Goal: Task Accomplishment & Management: Complete application form

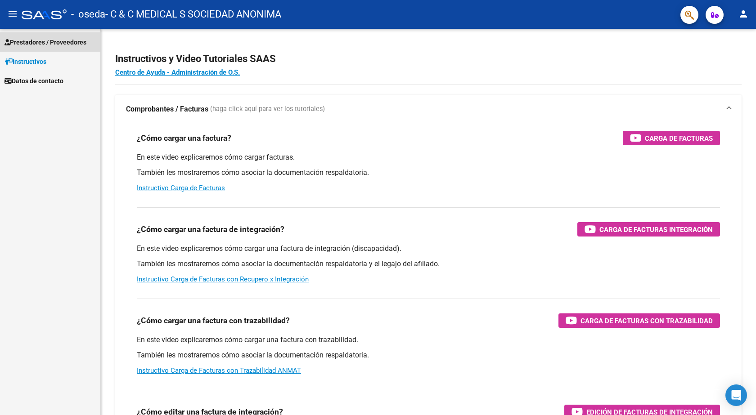
click at [35, 39] on span "Prestadores / Proveedores" at bounding box center [45, 42] width 82 height 10
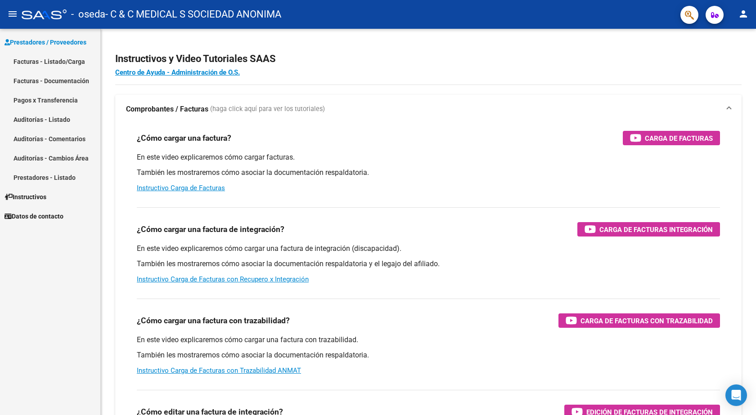
click at [20, 57] on link "Facturas - Listado/Carga" at bounding box center [50, 61] width 100 height 19
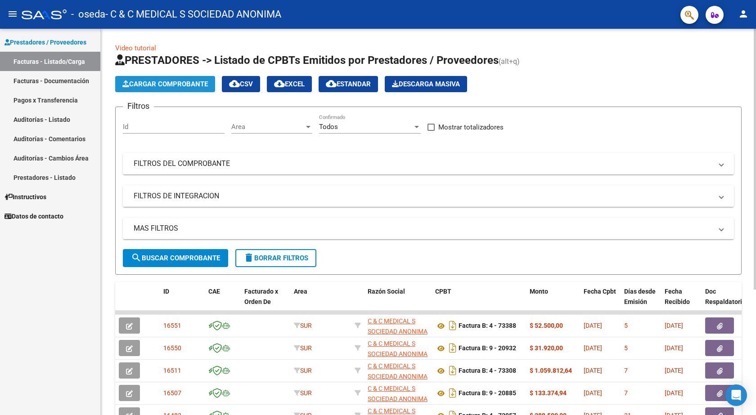
click at [193, 81] on span "Cargar Comprobante" at bounding box center [164, 84] width 85 height 8
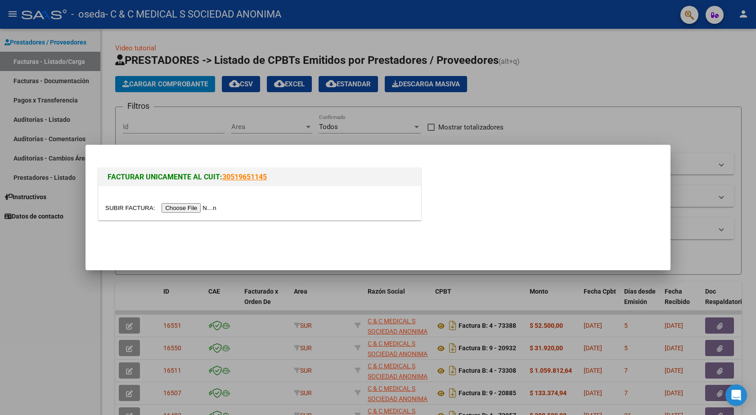
click at [205, 209] on input "file" at bounding box center [162, 207] width 114 height 9
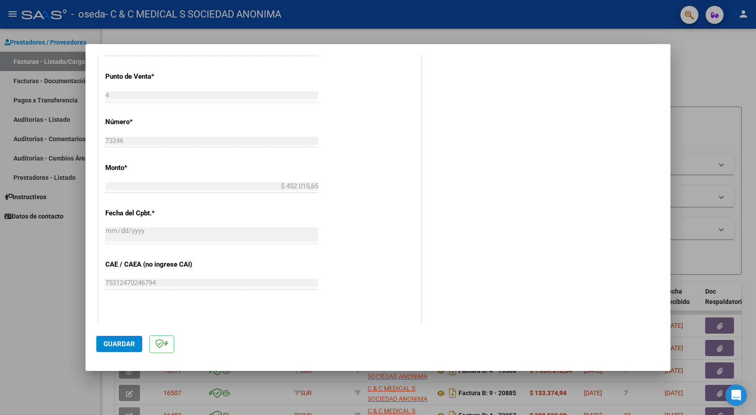
scroll to position [405, 0]
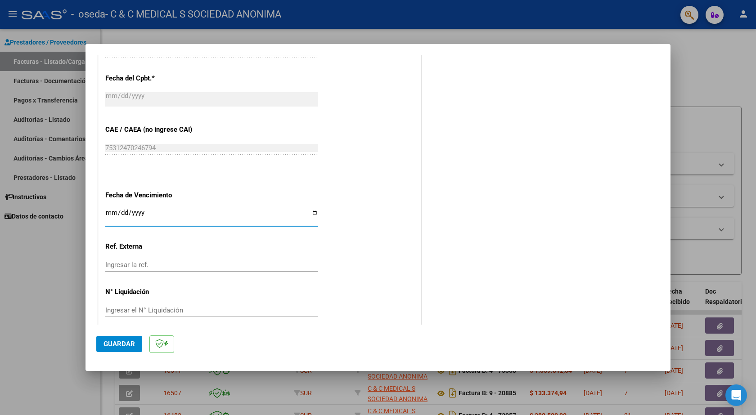
click at [107, 212] on input "Ingresar la fecha" at bounding box center [211, 216] width 213 height 14
type input "[DATE]"
click at [128, 346] on span "Guardar" at bounding box center [118, 344] width 31 height 8
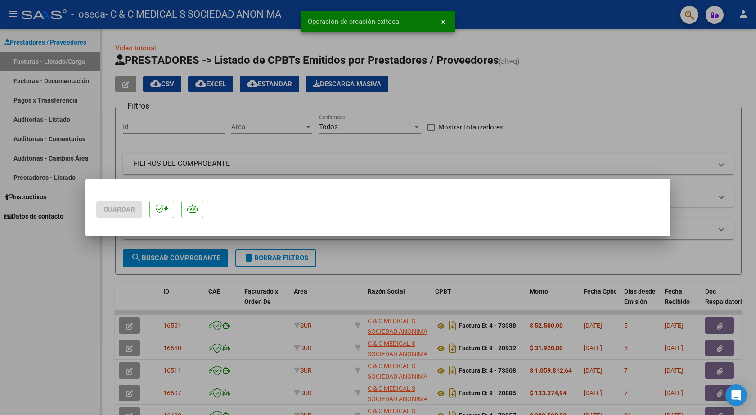
scroll to position [0, 0]
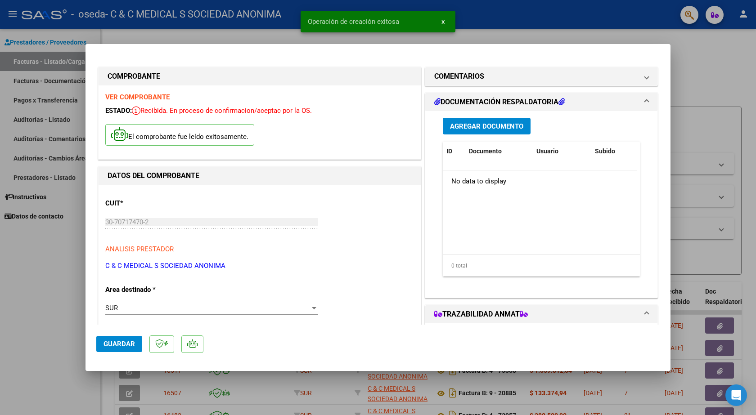
click at [483, 125] on span "Agregar Documento" at bounding box center [486, 126] width 73 height 8
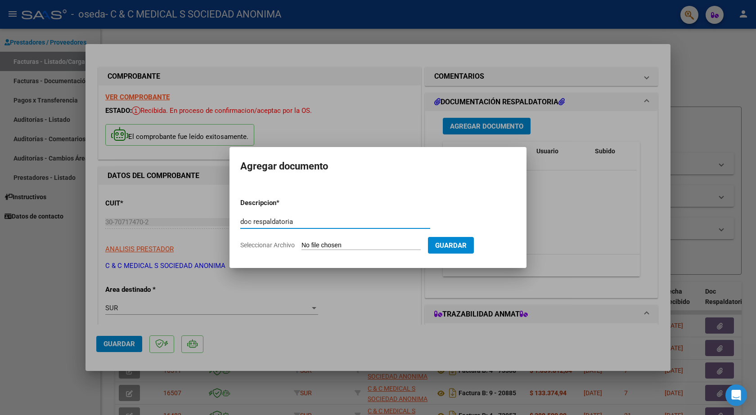
type input "doc respaldatoria"
click at [354, 244] on input "Seleccionar Archivo" at bounding box center [360, 246] width 119 height 9
type input "C:\fakepath\73246.PDF"
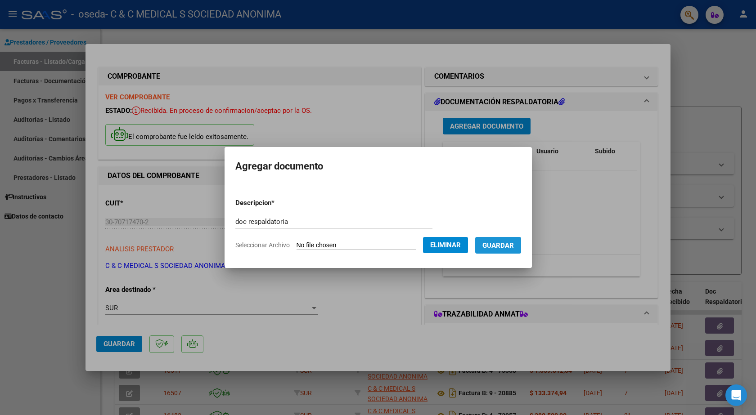
click at [501, 244] on span "Guardar" at bounding box center [497, 246] width 31 height 8
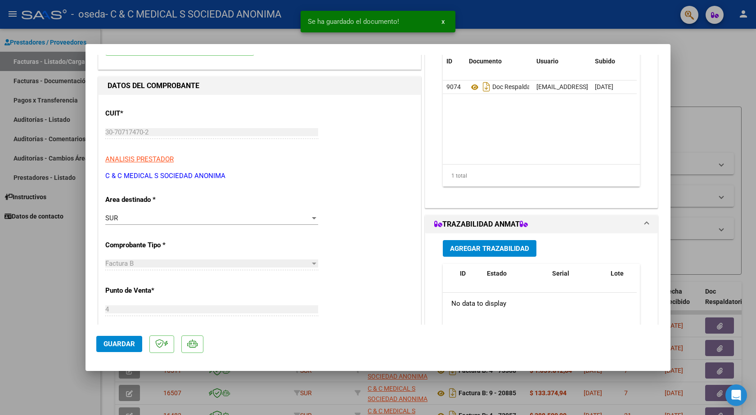
scroll to position [225, 0]
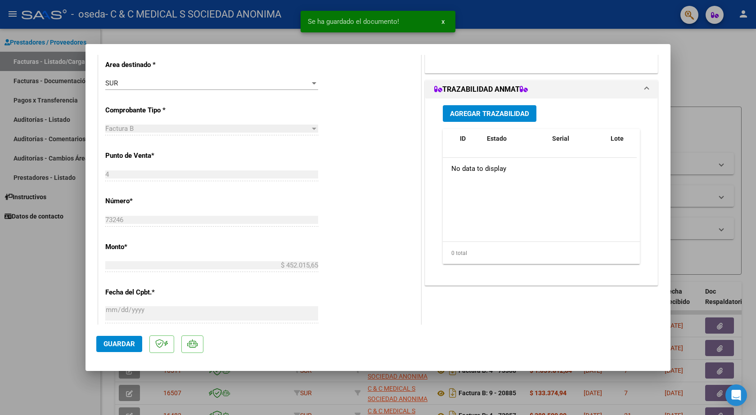
click at [468, 111] on span "Agregar Trazabilidad" at bounding box center [489, 114] width 79 height 8
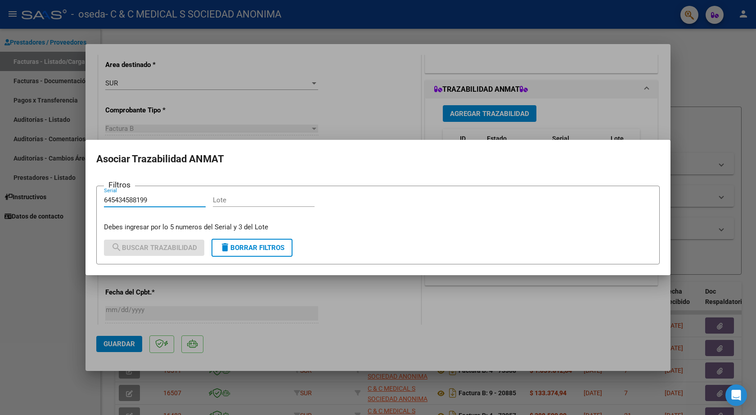
type input "645434588199"
click at [272, 201] on input "Lote" at bounding box center [264, 200] width 102 height 8
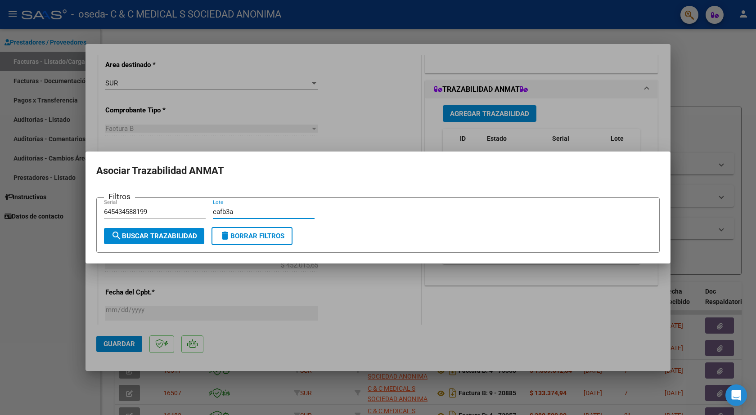
type input "eafb3a"
click at [184, 242] on button "search Buscar Trazabilidad" at bounding box center [154, 236] width 100 height 16
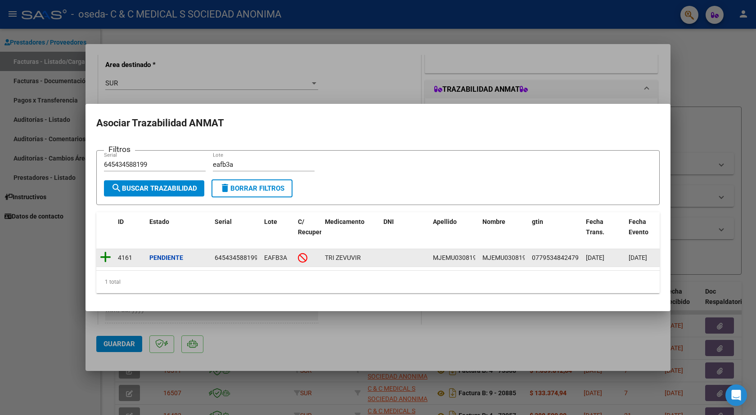
click at [106, 257] on icon at bounding box center [105, 257] width 11 height 13
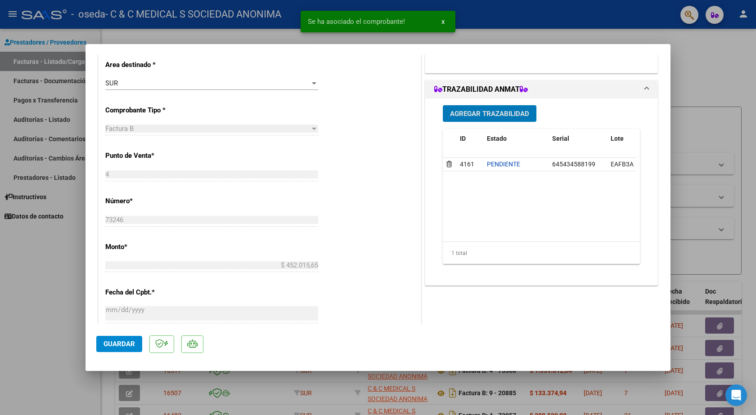
click at [126, 348] on span "Guardar" at bounding box center [118, 344] width 31 height 8
click at [57, 310] on div at bounding box center [378, 207] width 756 height 415
type input "$ 0,00"
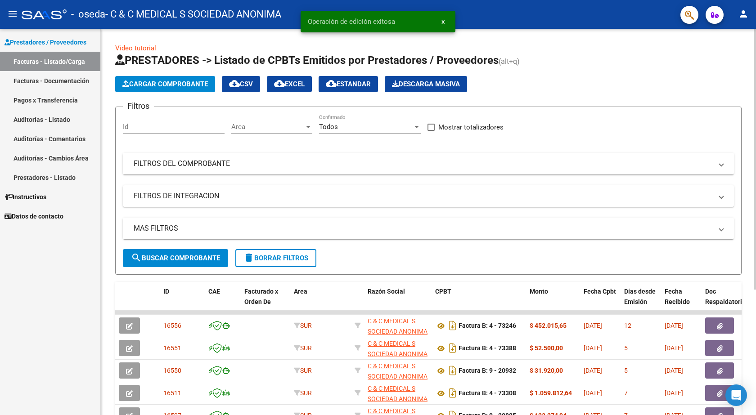
click at [199, 82] on span "Cargar Comprobante" at bounding box center [164, 84] width 85 height 8
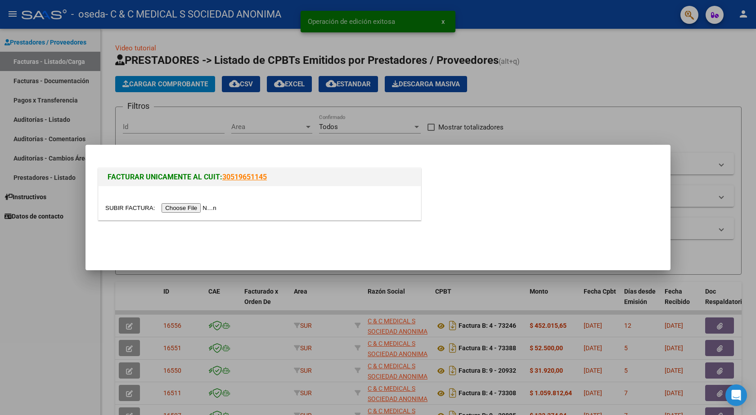
click at [174, 210] on input "file" at bounding box center [162, 207] width 114 height 9
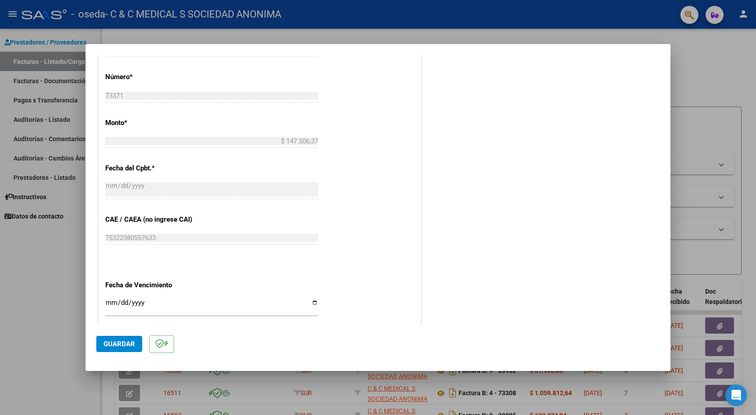
scroll to position [415, 0]
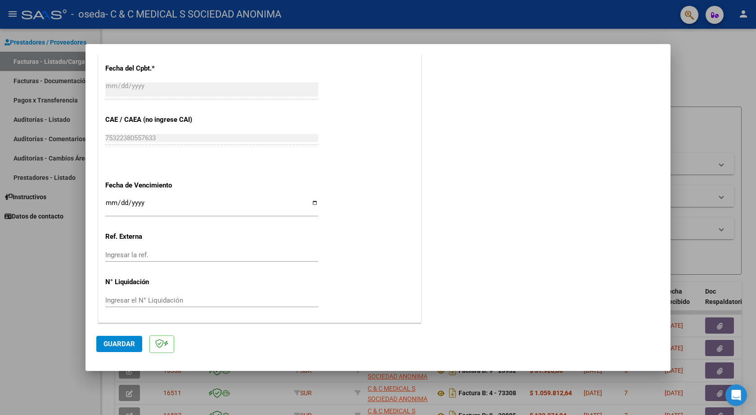
click at [112, 208] on input "Ingresar la fecha" at bounding box center [211, 206] width 213 height 14
type input "[DATE]"
click at [133, 346] on span "Guardar" at bounding box center [118, 344] width 31 height 8
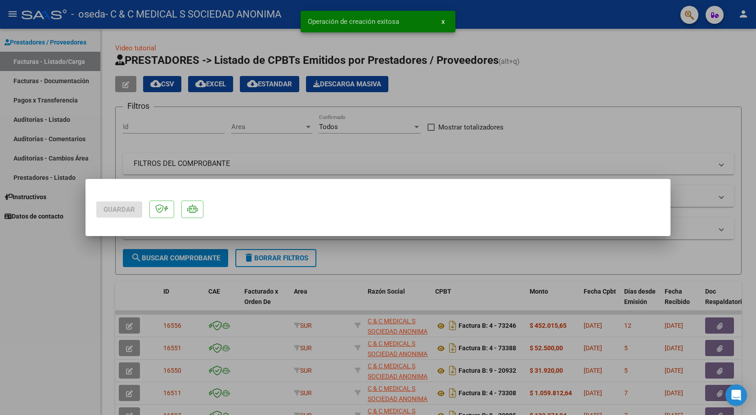
scroll to position [0, 0]
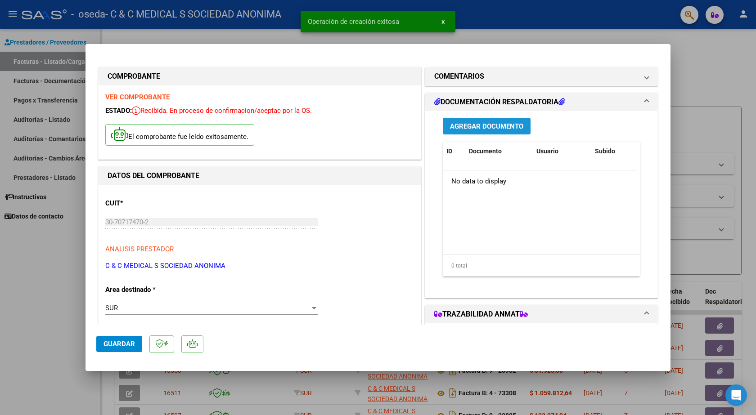
click at [469, 124] on span "Agregar Documento" at bounding box center [486, 126] width 73 height 8
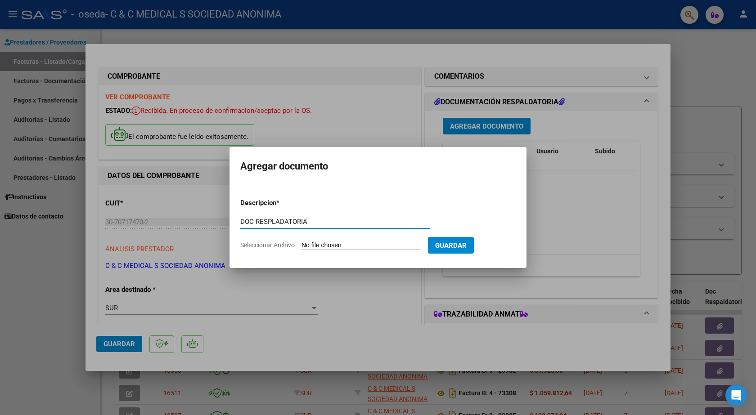
type input "DOC RESPLADATORIA"
click at [343, 246] on input "Seleccionar Archivo" at bounding box center [360, 246] width 119 height 9
type input "C:\fakepath\73371.PDF"
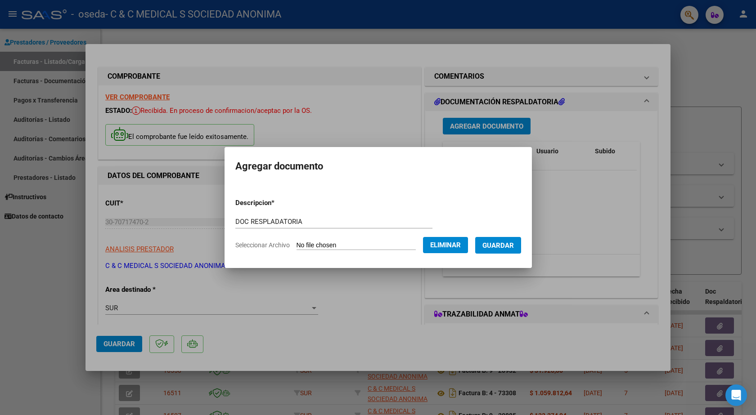
click at [500, 243] on span "Guardar" at bounding box center [497, 246] width 31 height 8
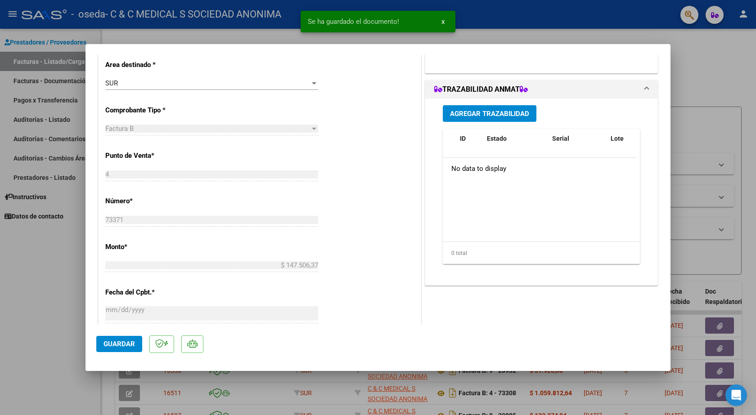
scroll to position [270, 0]
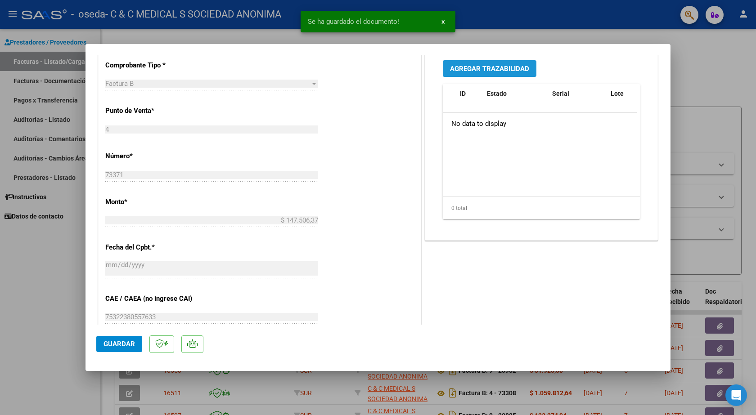
click at [466, 73] on button "Agregar Trazabilidad" at bounding box center [490, 68] width 94 height 17
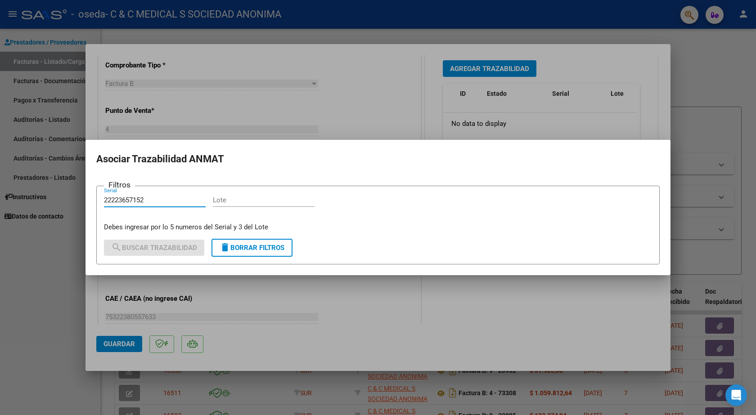
type input "22223657152"
click at [247, 197] on input "Lote" at bounding box center [264, 200] width 102 height 8
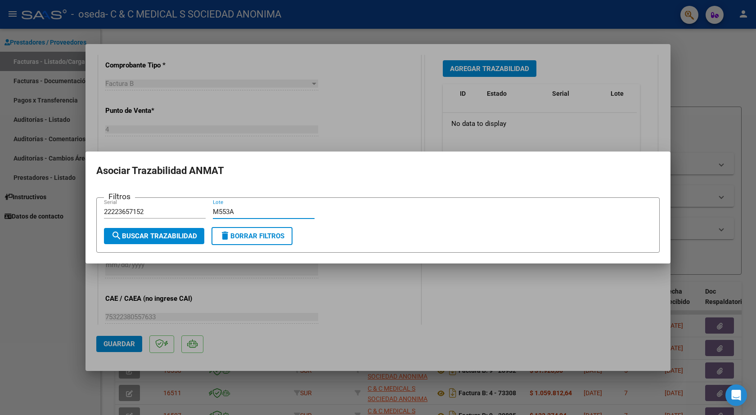
type input "M553A"
click at [188, 235] on span "search Buscar Trazabilidad" at bounding box center [154, 236] width 86 height 8
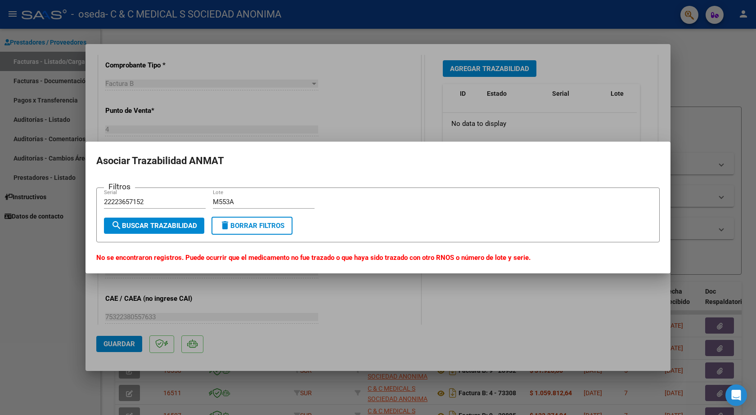
click at [162, 192] on form "Filtros 22223657152 Serial M553A Lote search Buscar Trazabilidad delete Borrar …" at bounding box center [377, 215] width 563 height 55
click at [237, 227] on span "delete Borrar Filtros" at bounding box center [251, 226] width 65 height 8
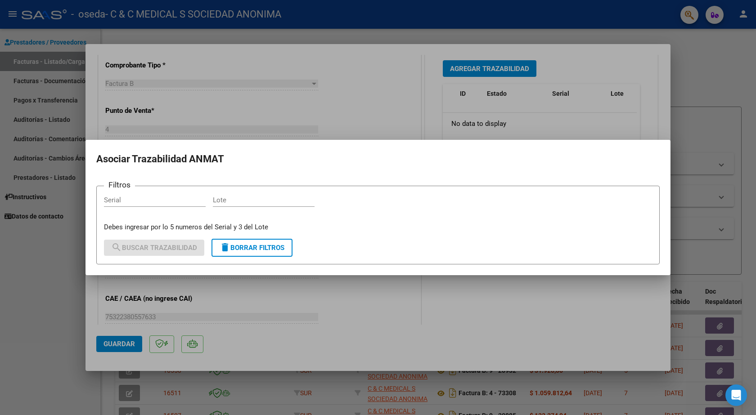
click at [251, 204] on input "Lote" at bounding box center [264, 200] width 102 height 8
click at [196, 204] on div "Serial" at bounding box center [155, 199] width 102 height 13
type input "330397673115"
click at [260, 199] on input "Lote" at bounding box center [264, 200] width 102 height 8
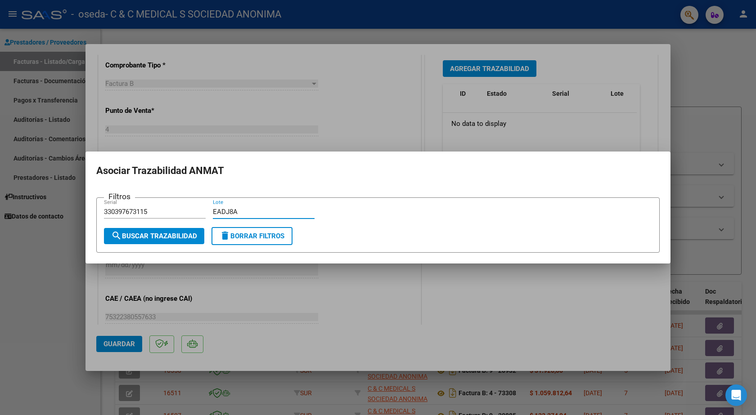
type input "EADJ8A"
click at [169, 239] on span "search Buscar Trazabilidad" at bounding box center [154, 236] width 86 height 8
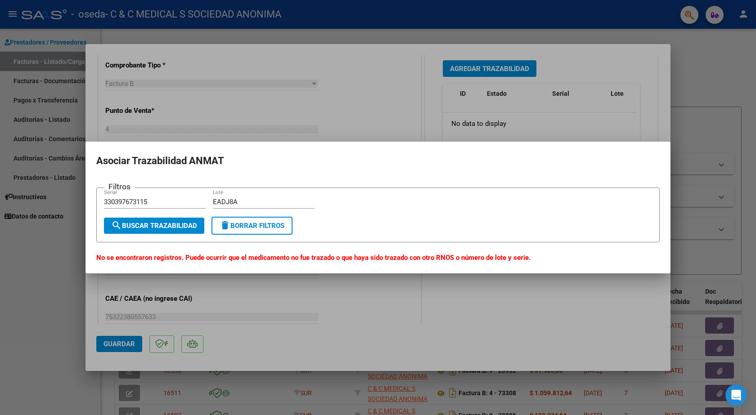
click at [80, 267] on div at bounding box center [378, 207] width 756 height 415
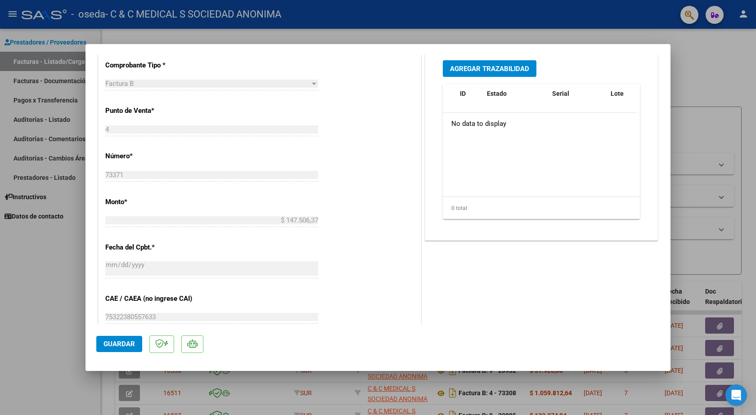
click at [142, 348] on mat-dialog-actions "Guardar" at bounding box center [377, 343] width 563 height 36
click at [131, 348] on span "Guardar" at bounding box center [118, 344] width 31 height 8
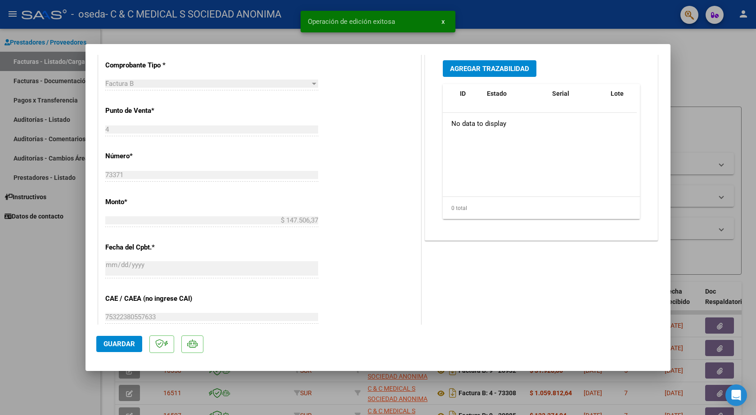
click at [57, 339] on div at bounding box center [378, 207] width 756 height 415
type input "$ 0,00"
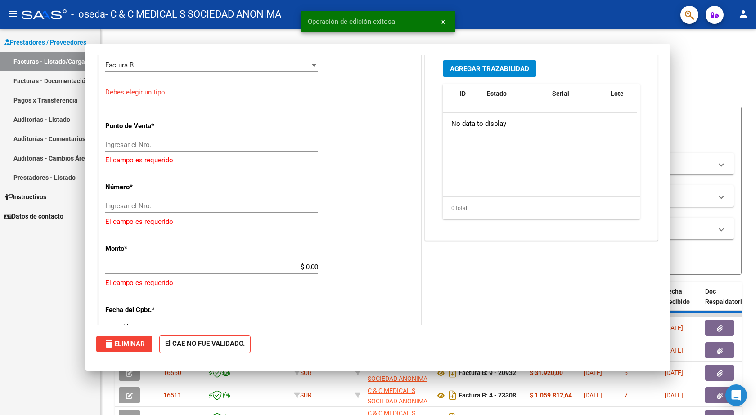
scroll to position [242, 0]
